Goal: Register for event/course

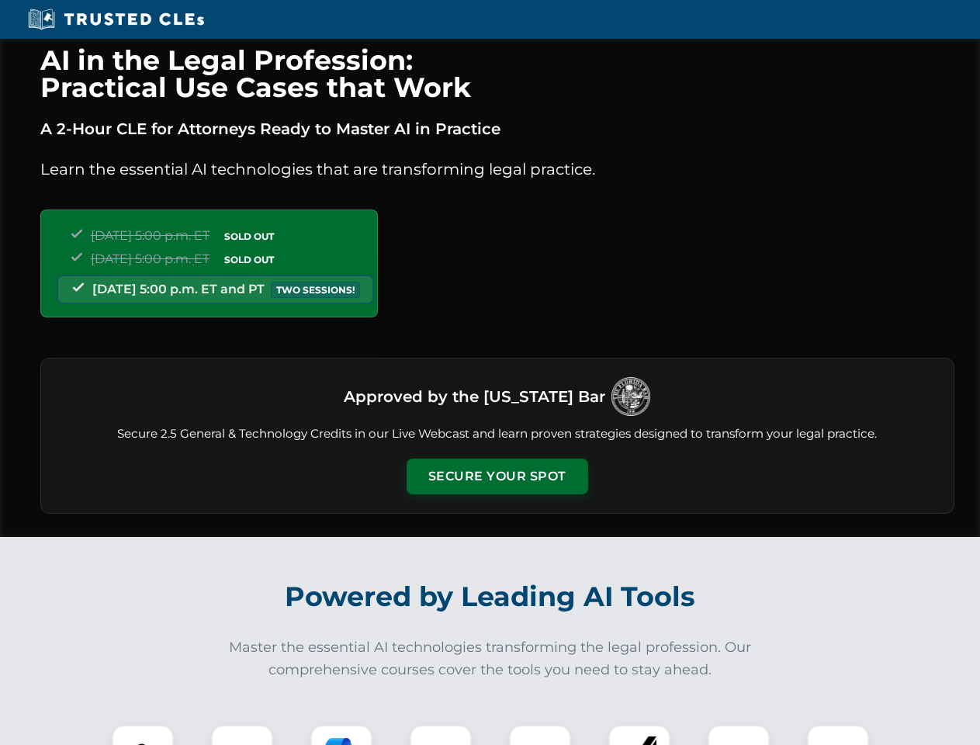
click at [497, 477] on button "Secure Your Spot" at bounding box center [498, 477] width 182 height 36
click at [143, 735] on img at bounding box center [142, 755] width 45 height 45
click at [242, 735] on div at bounding box center [242, 756] width 62 height 62
